Goal: Information Seeking & Learning: Learn about a topic

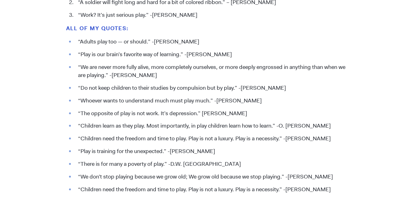
scroll to position [724, 0]
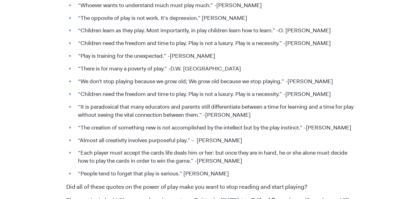
scroll to position [806, 0]
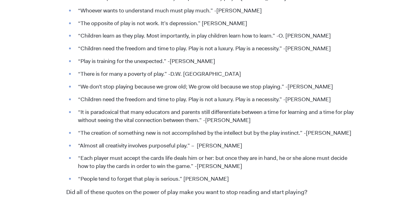
click at [87, 91] on li "“We don’t stop playing because we grow old; We grow old because we stop playing…" at bounding box center [214, 87] width 279 height 8
drag, startPoint x: 79, startPoint y: 86, endPoint x: 348, endPoint y: 85, distance: 268.9
click at [348, 85] on li "“We don’t stop playing because we grow old; We grow old because we stop playing…" at bounding box center [214, 87] width 279 height 8
drag, startPoint x: 348, startPoint y: 88, endPoint x: 77, endPoint y: 90, distance: 271.7
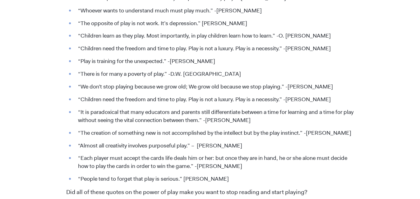
click at [77, 90] on li "“We don’t stop playing because we grow old; We grow old because we stop playing…" at bounding box center [214, 87] width 279 height 8
copy li "“We don’t stop playing because we grow old; We grow old because we stop playing…"
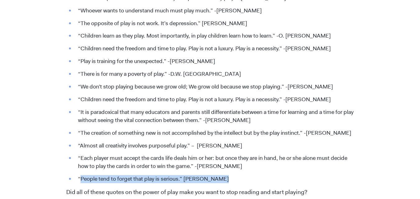
drag, startPoint x: 80, startPoint y: 181, endPoint x: 230, endPoint y: 175, distance: 150.5
click at [230, 175] on ul "“Adults play too — or should.” -[PERSON_NAME] “Play is our brain’s favorite way…" at bounding box center [209, 65] width 287 height 235
copy li "People tend to forget that play is serious.” [PERSON_NAME]"
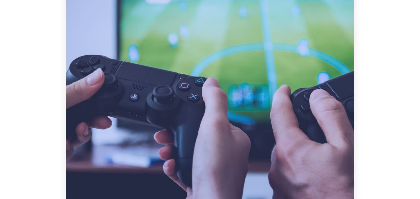
scroll to position [0, 0]
